Goal: Information Seeking & Learning: Learn about a topic

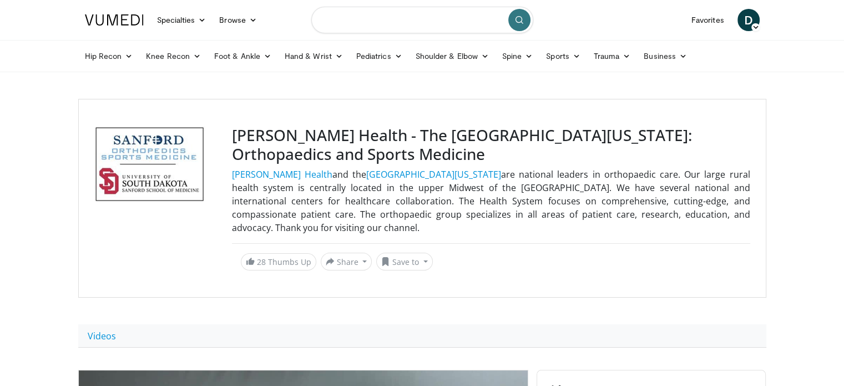
click at [402, 19] on input "Search topics, interventions" at bounding box center [422, 20] width 222 height 27
type input "**********"
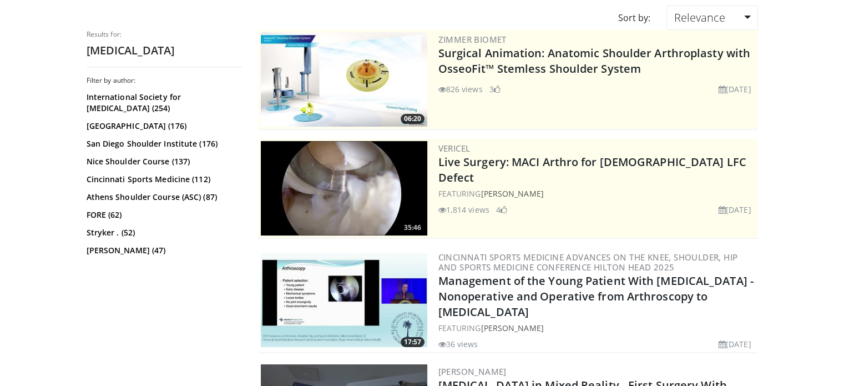
scroll to position [56, 0]
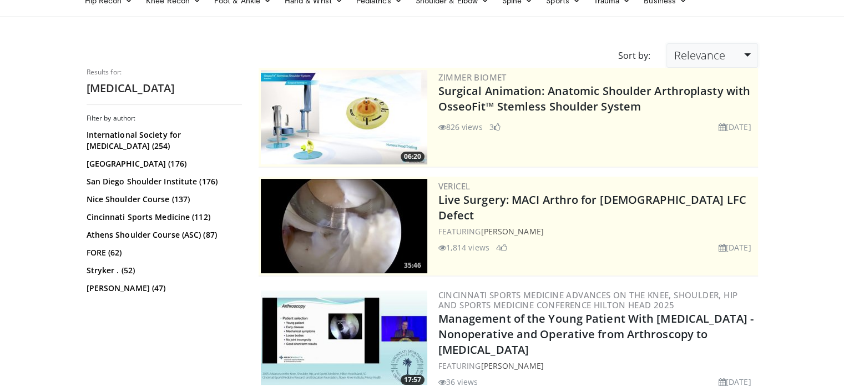
click at [710, 60] on span "Relevance" at bounding box center [699, 55] width 51 height 15
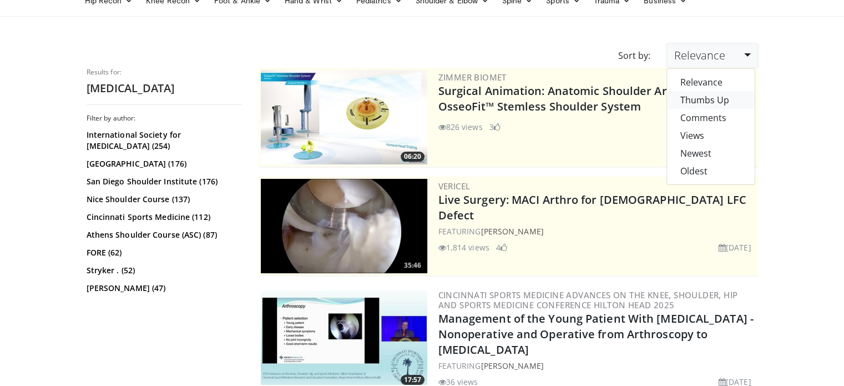
click at [699, 100] on link "Thumbs Up" at bounding box center [711, 100] width 88 height 18
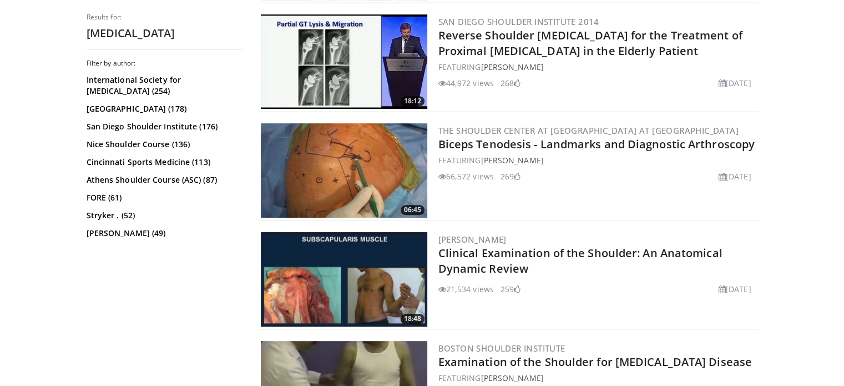
scroll to position [444, 0]
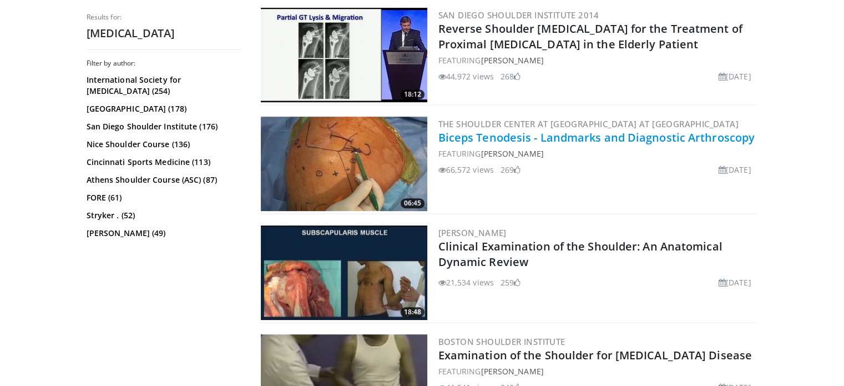
click at [589, 145] on link "Biceps Tenodesis - Landmarks and Diagnostic Arthroscopy" at bounding box center [596, 137] width 317 height 15
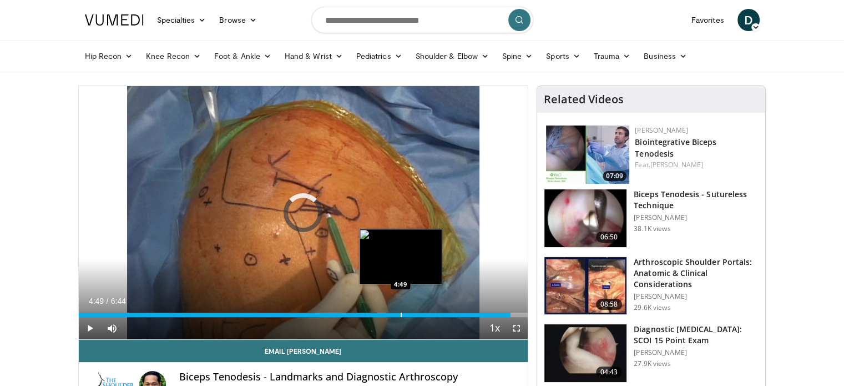
click at [401, 312] on div "Progress Bar" at bounding box center [401, 314] width 1 height 4
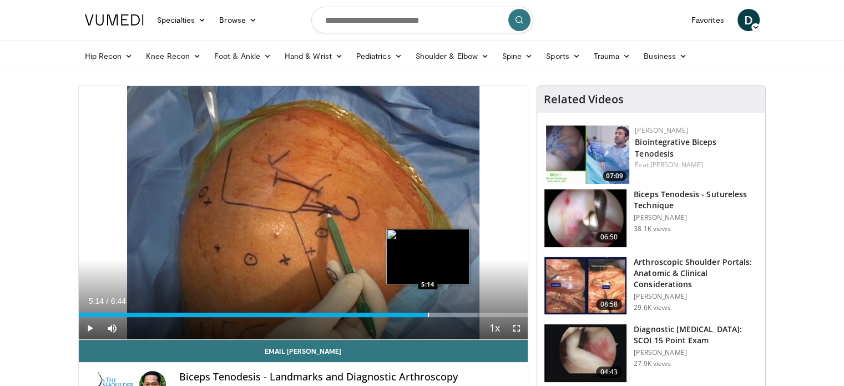
click at [428, 315] on div "Progress Bar" at bounding box center [428, 314] width 1 height 4
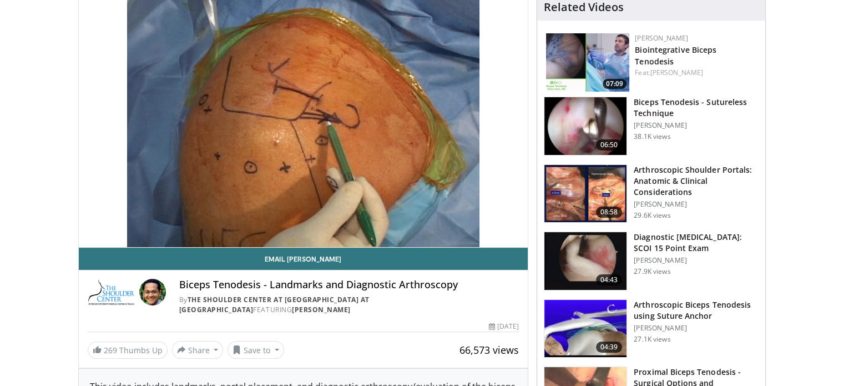
scroll to position [91, 0]
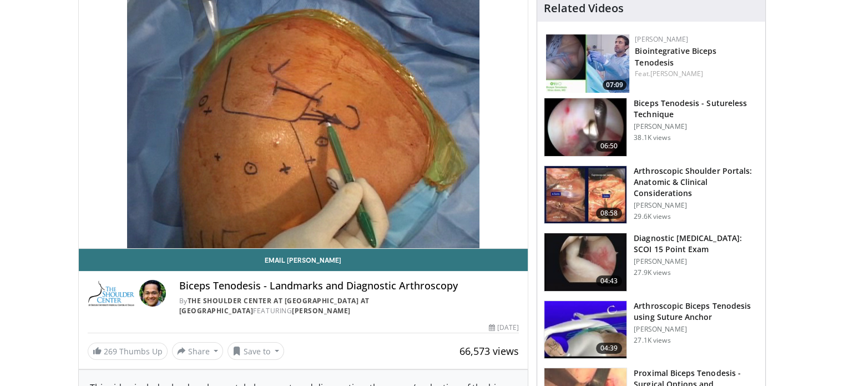
click at [673, 238] on h3 "Diagnostic [MEDICAL_DATA]: SCOI 15 Point Exam" at bounding box center [696, 244] width 125 height 22
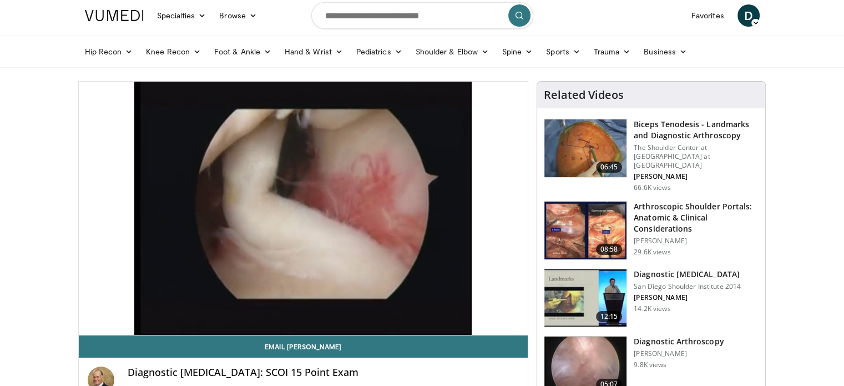
scroll to position [2, 0]
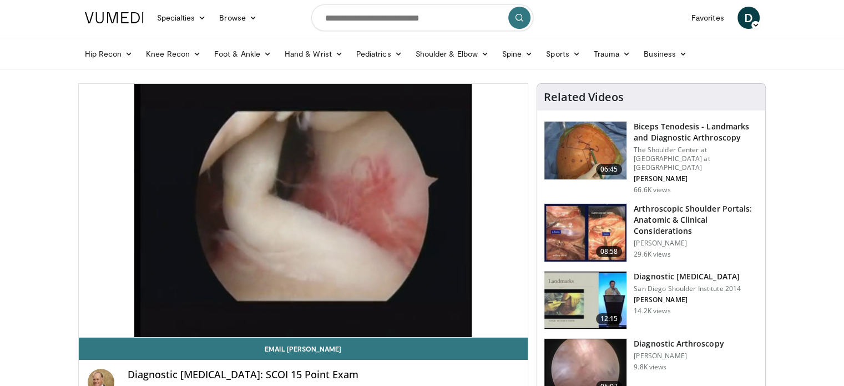
click at [664, 271] on h3 "Diagnostic [MEDICAL_DATA]" at bounding box center [687, 276] width 107 height 11
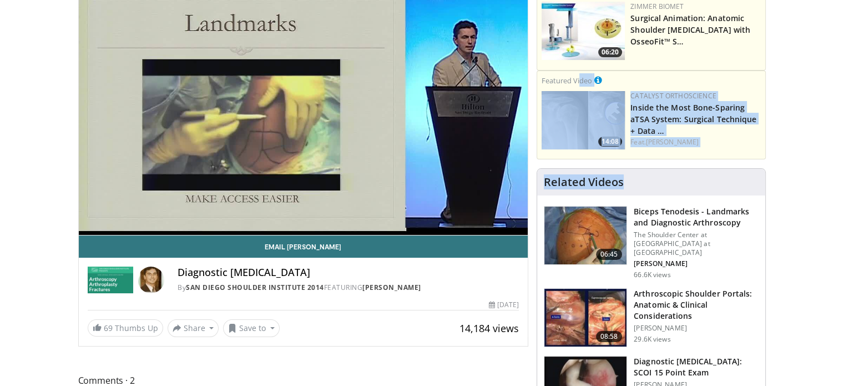
scroll to position [49, 0]
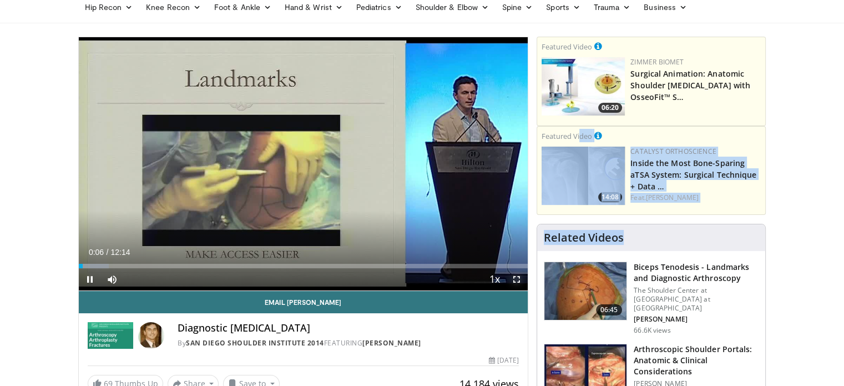
click at [516, 279] on span "Video Player" at bounding box center [517, 279] width 22 height 22
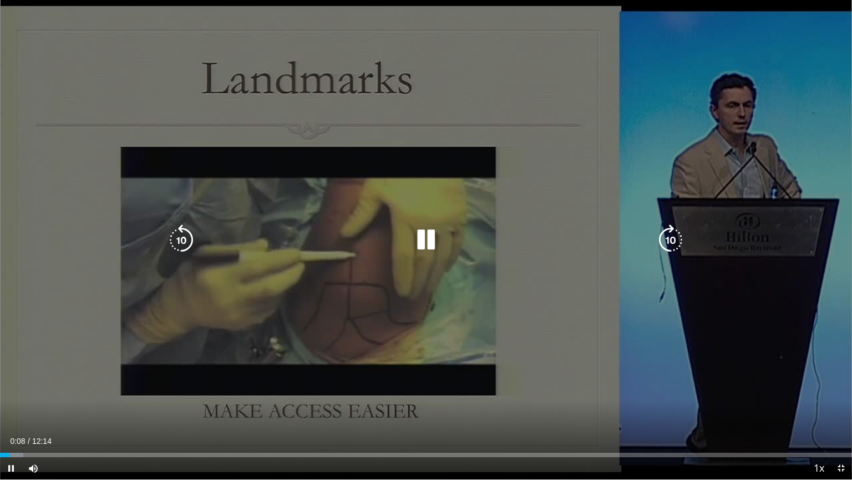
click at [547, 208] on div "10 seconds Tap to unmute" at bounding box center [426, 239] width 852 height 479
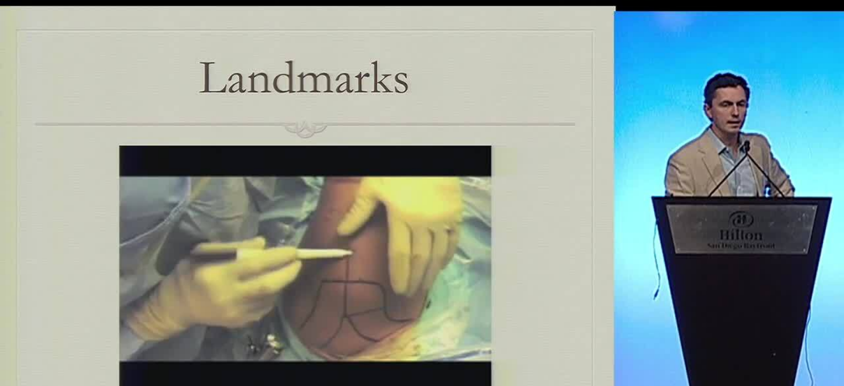
scroll to position [212, 0]
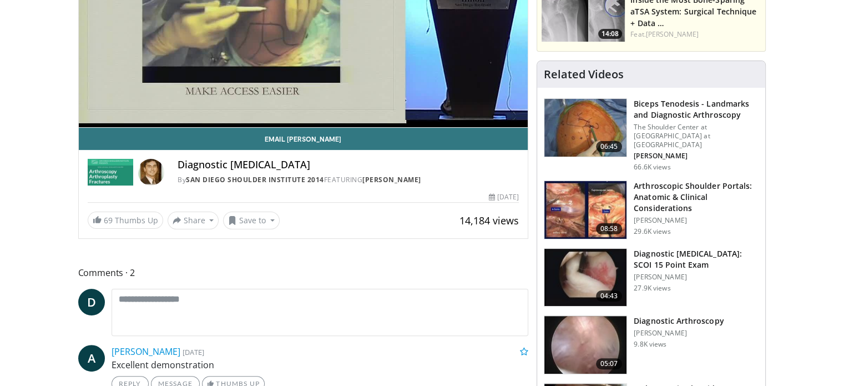
click at [682, 185] on h3 "Arthroscopic Shoulder Portals: Anatomic & Clinical Considerations" at bounding box center [696, 196] width 125 height 33
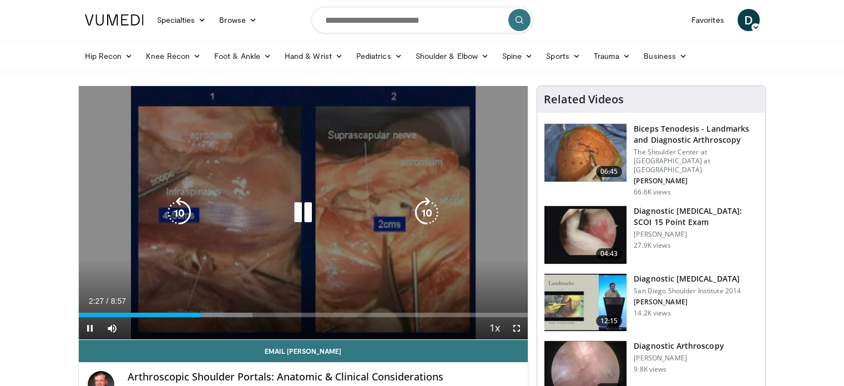
click at [300, 206] on icon "Video Player" at bounding box center [302, 212] width 31 height 31
click at [223, 266] on div "10 seconds Tap to unmute" at bounding box center [304, 212] width 450 height 253
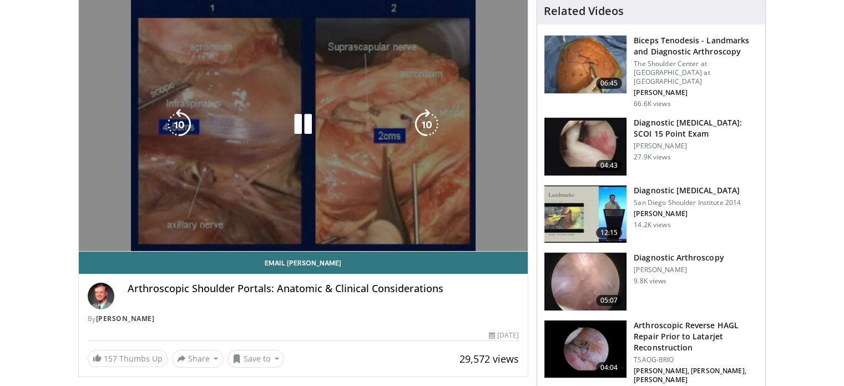
scroll to position [89, 0]
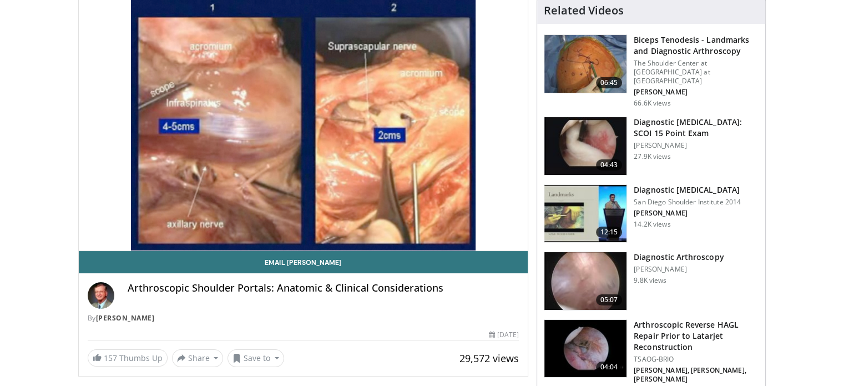
click at [667, 265] on p "[PERSON_NAME]" at bounding box center [679, 269] width 90 height 9
click at [662, 251] on h3 "Diagnostic Arthroscopy" at bounding box center [679, 256] width 90 height 11
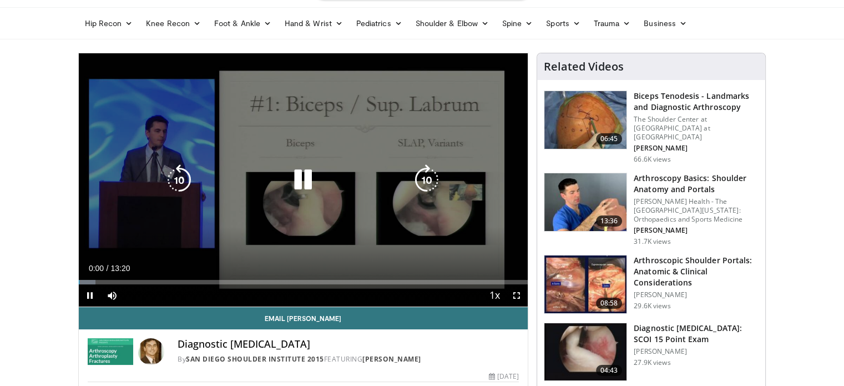
scroll to position [33, 0]
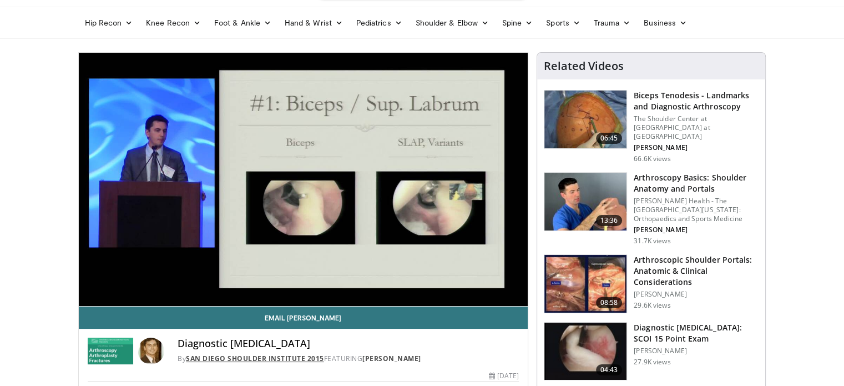
click at [262, 361] on link "San Diego Shoulder Institute 2015" at bounding box center [255, 358] width 138 height 9
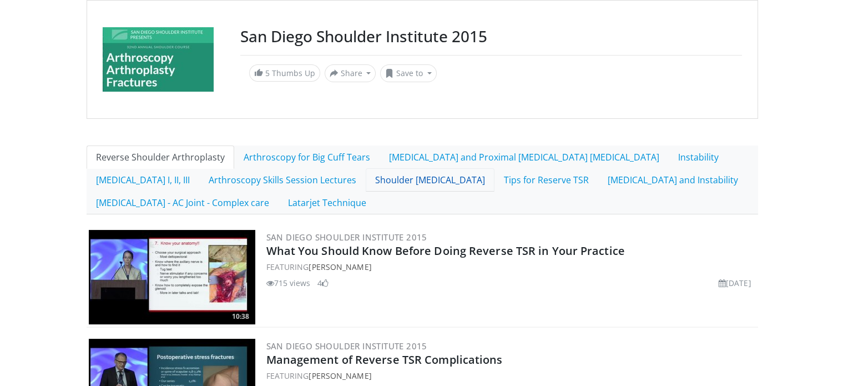
scroll to position [98, 0]
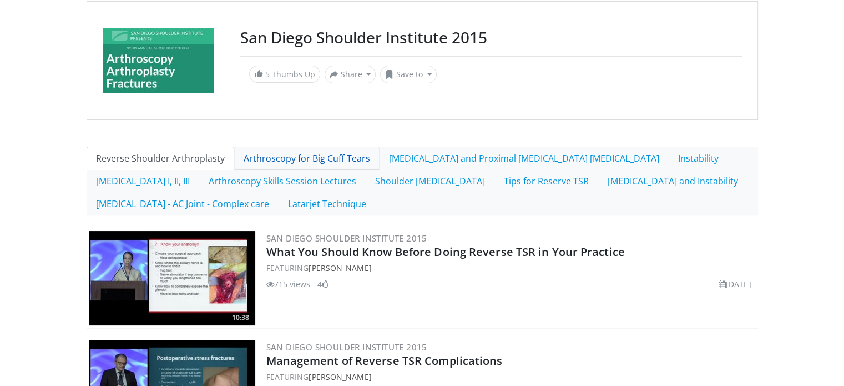
click at [284, 162] on link "Arthroscopy for Big Cuff Tears" at bounding box center [306, 158] width 145 height 23
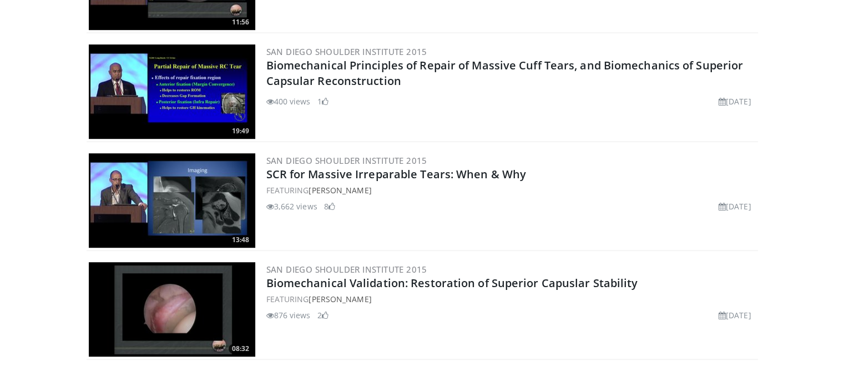
scroll to position [767, 0]
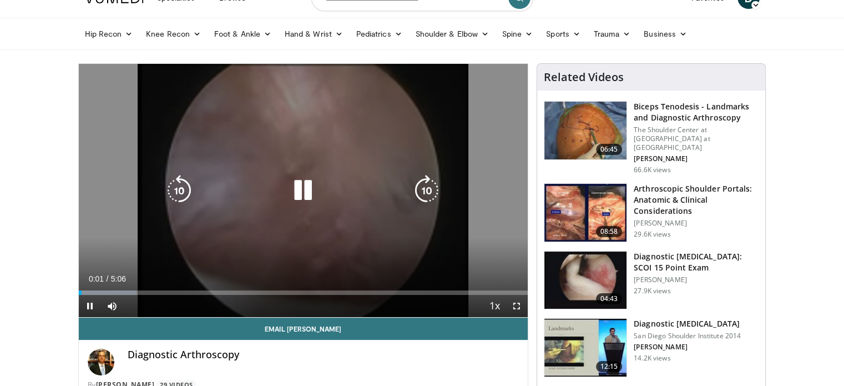
scroll to position [20, 0]
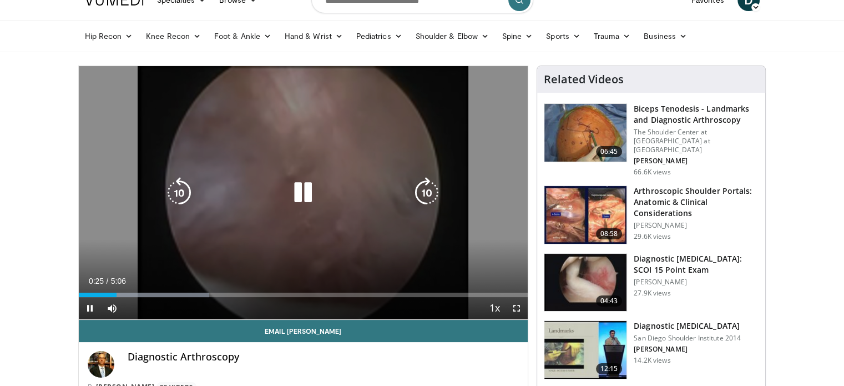
click at [299, 167] on div "10 seconds Tap to unmute" at bounding box center [304, 192] width 450 height 253
